Goal: Transaction & Acquisition: Subscribe to service/newsletter

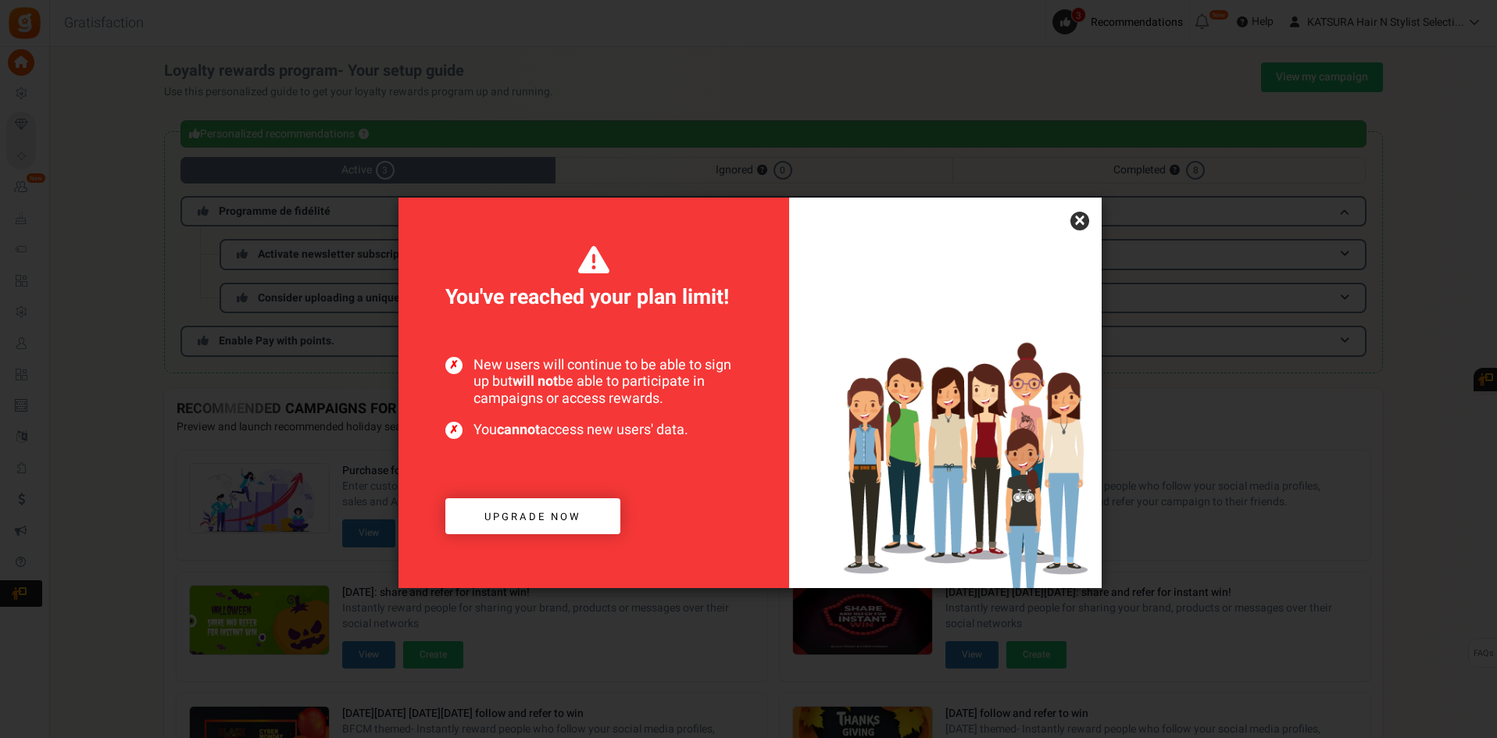
click at [1074, 223] on link "×" at bounding box center [1079, 221] width 19 height 19
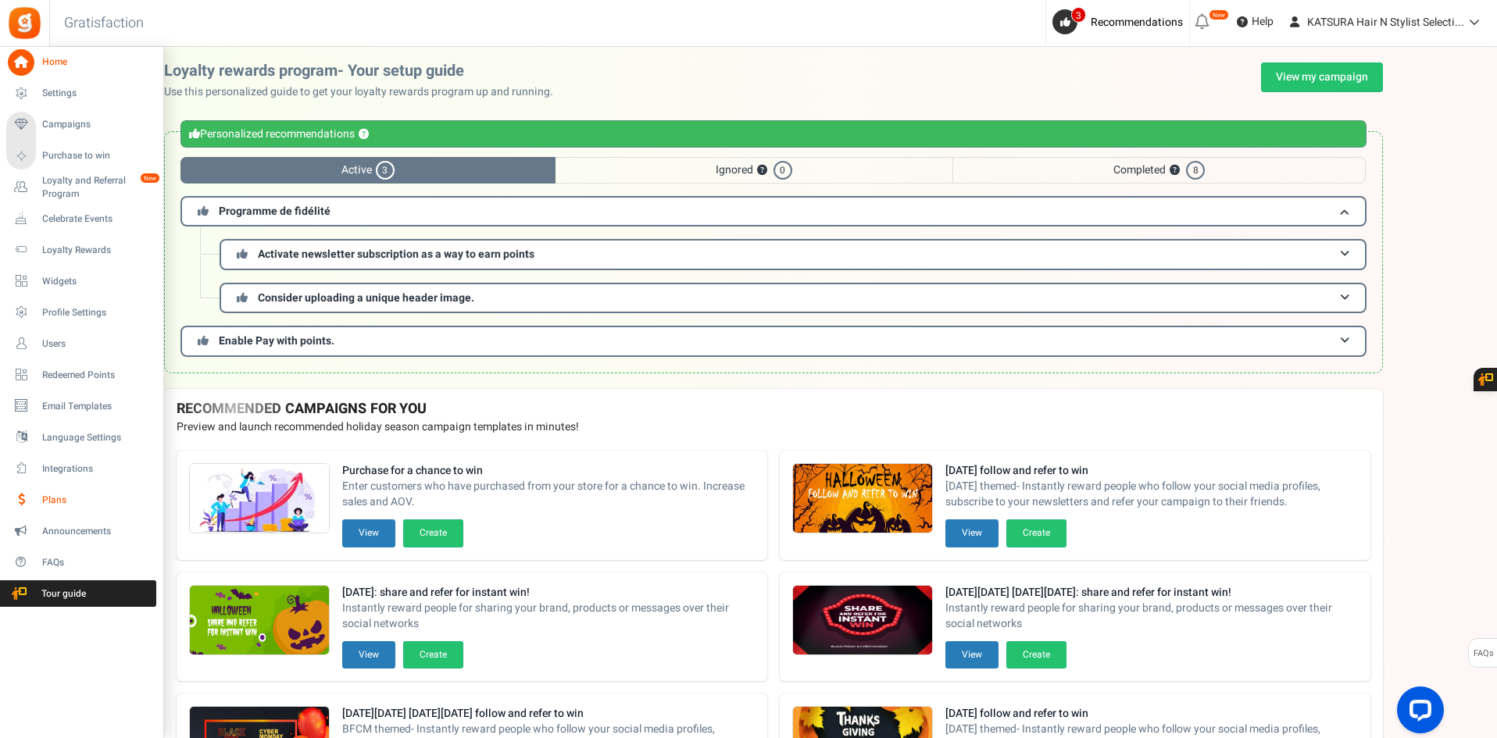
click at [57, 506] on span "Plans" at bounding box center [96, 500] width 109 height 13
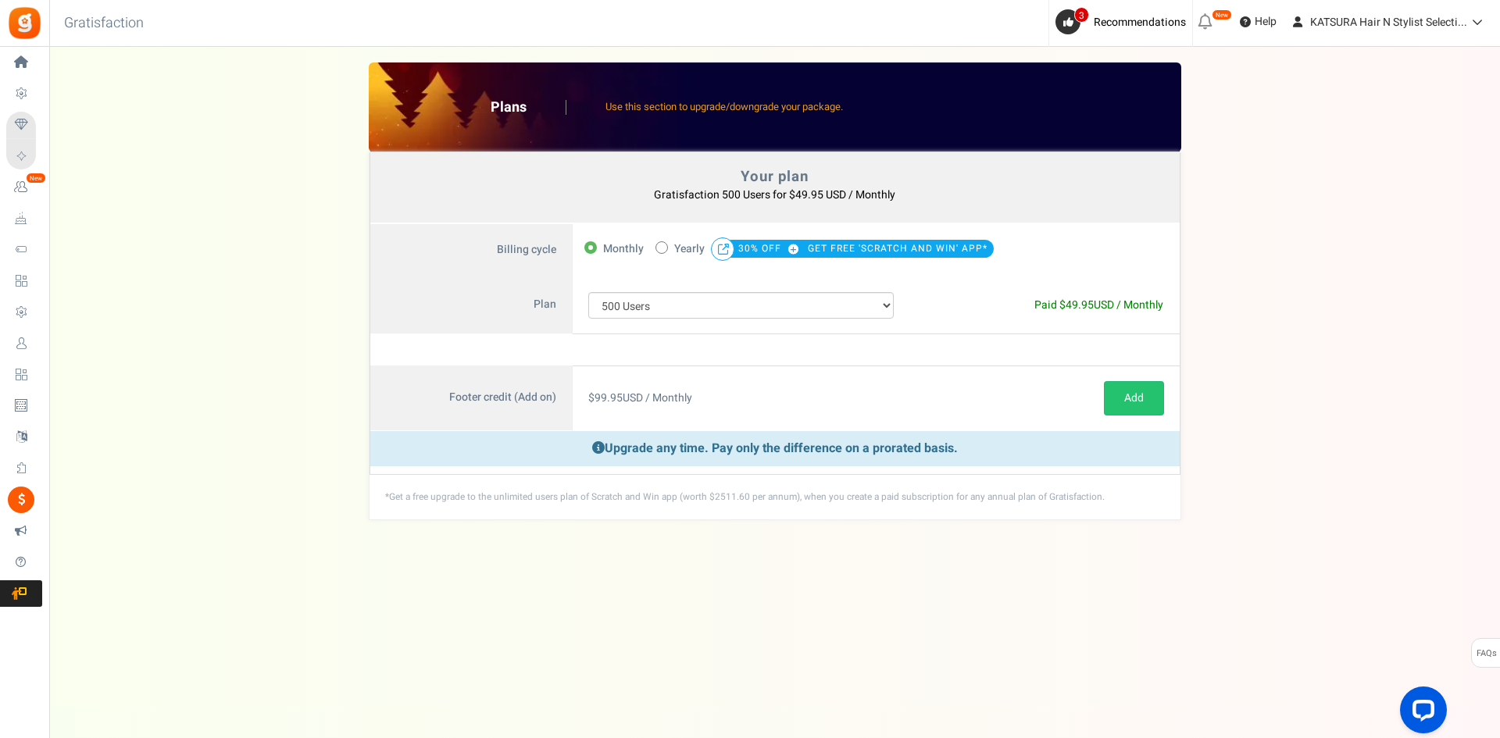
click at [1125, 309] on span "Paid $ 49.95 USD / Monthly" at bounding box center [1098, 305] width 129 height 16
click at [1109, 411] on link "Add" at bounding box center [1134, 398] width 60 height 34
click at [1118, 523] on div "Under maintenance we will be back soon We apologize for any inconvenience. The …" at bounding box center [774, 338] width 1451 height 582
